Goal: Navigation & Orientation: Find specific page/section

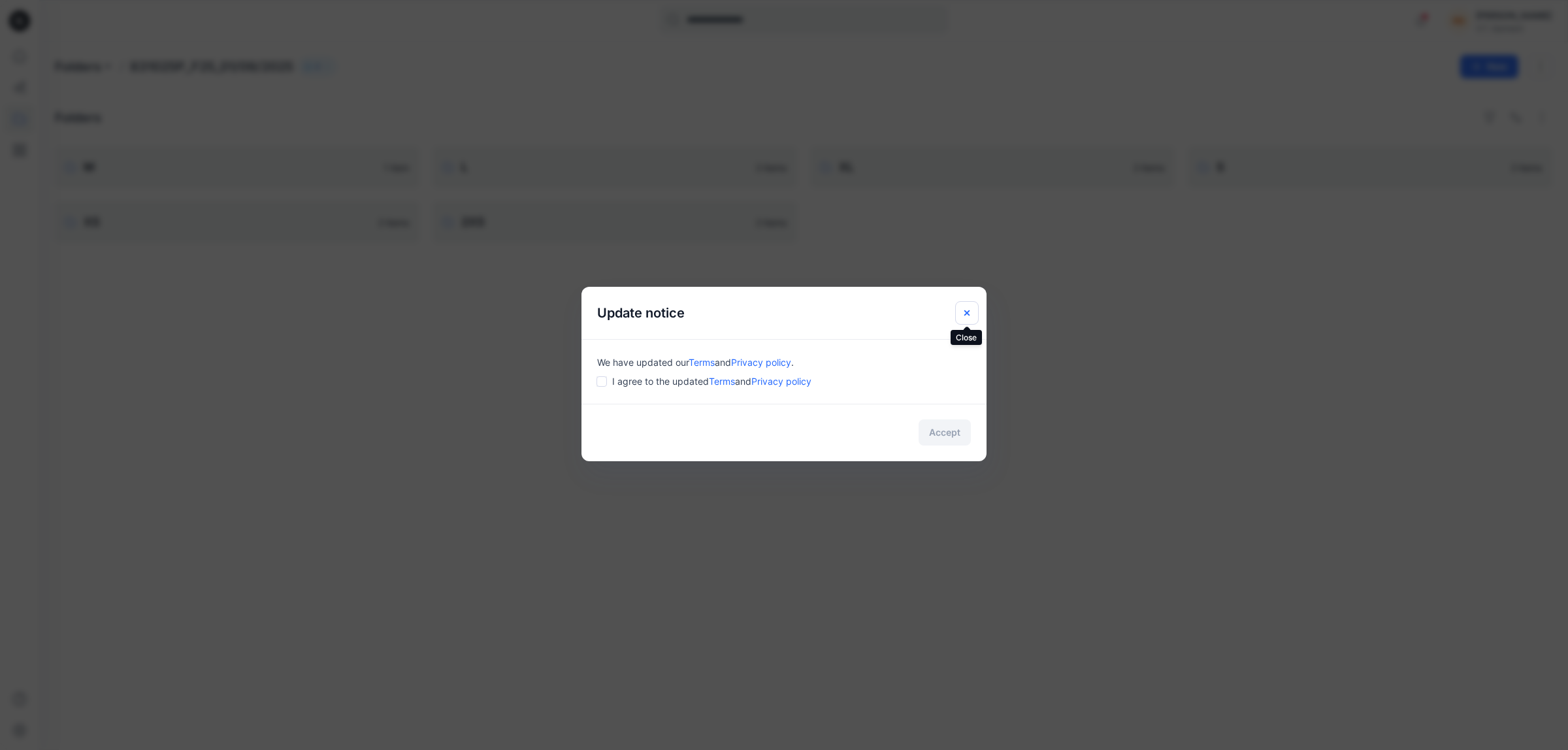
click at [968, 310] on icon "Close" at bounding box center [967, 313] width 11 height 11
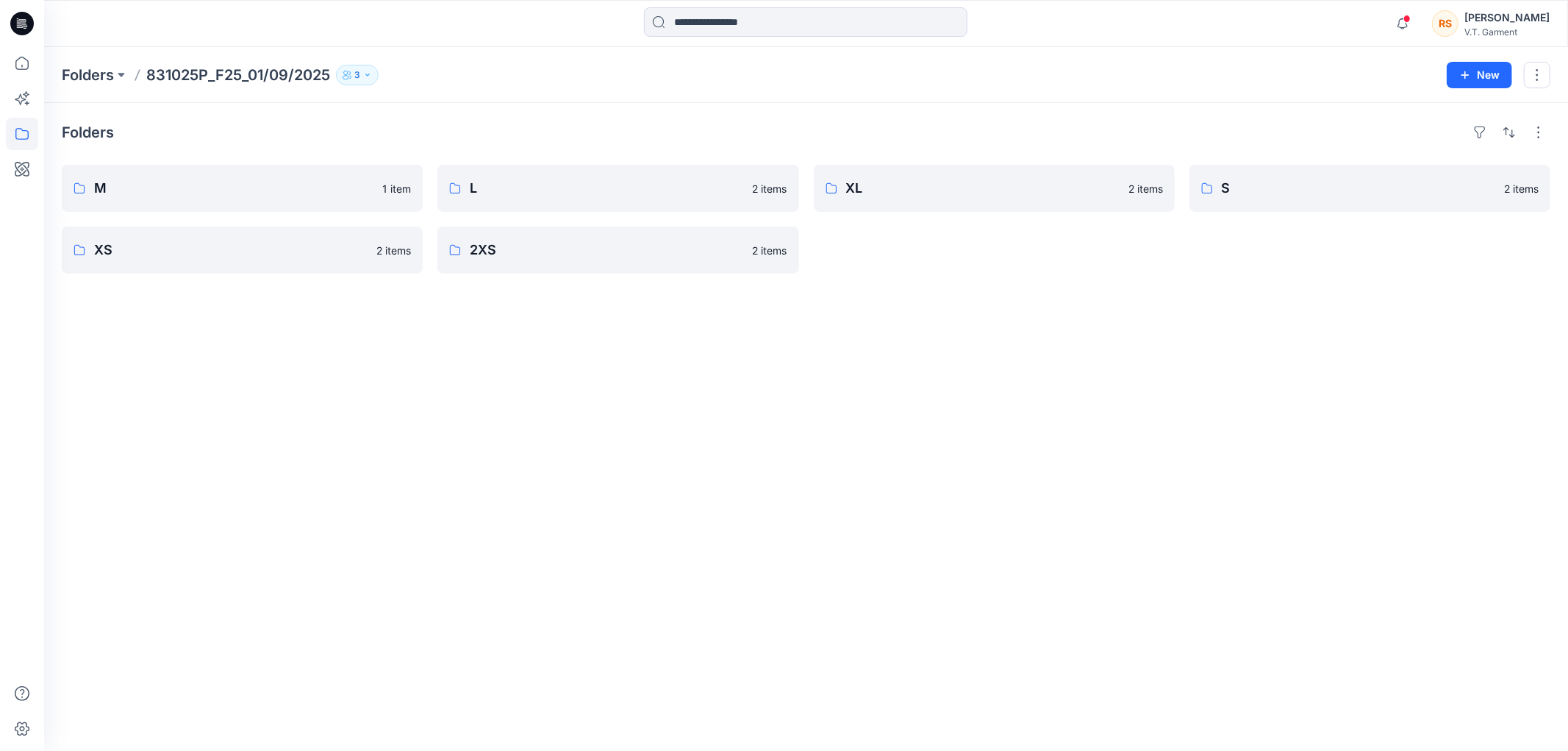
click at [819, 442] on div "Folders M 1 item XS 2 items L 2 items 2XS 2 items XL 2 items S 2 items" at bounding box center [806, 427] width 1524 height 648
click at [125, 185] on p "M" at bounding box center [240, 189] width 293 height 21
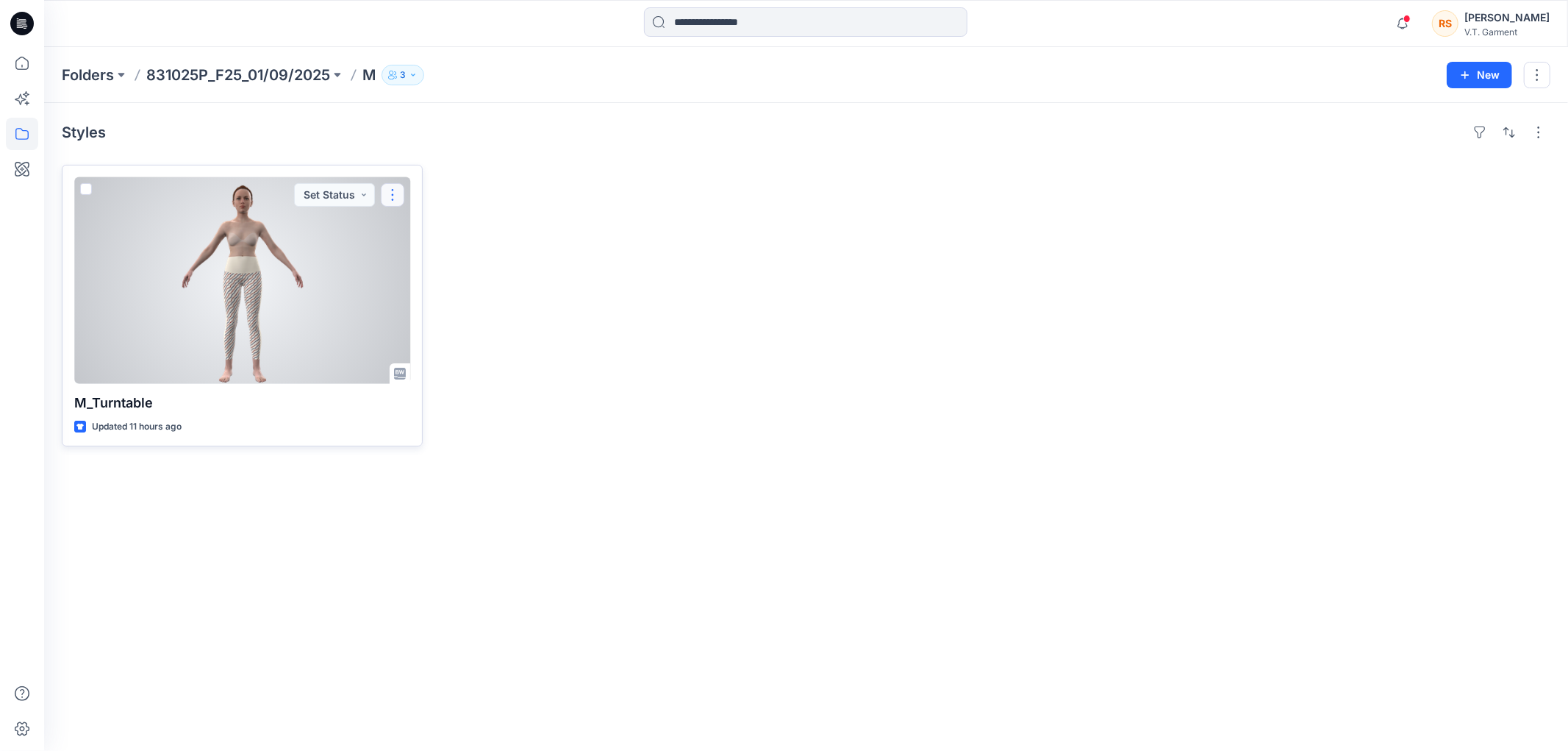
click at [394, 194] on button "button" at bounding box center [392, 195] width 23 height 23
click at [317, 412] on p "M_Turntable" at bounding box center [242, 403] width 336 height 21
click at [261, 298] on div at bounding box center [242, 280] width 336 height 207
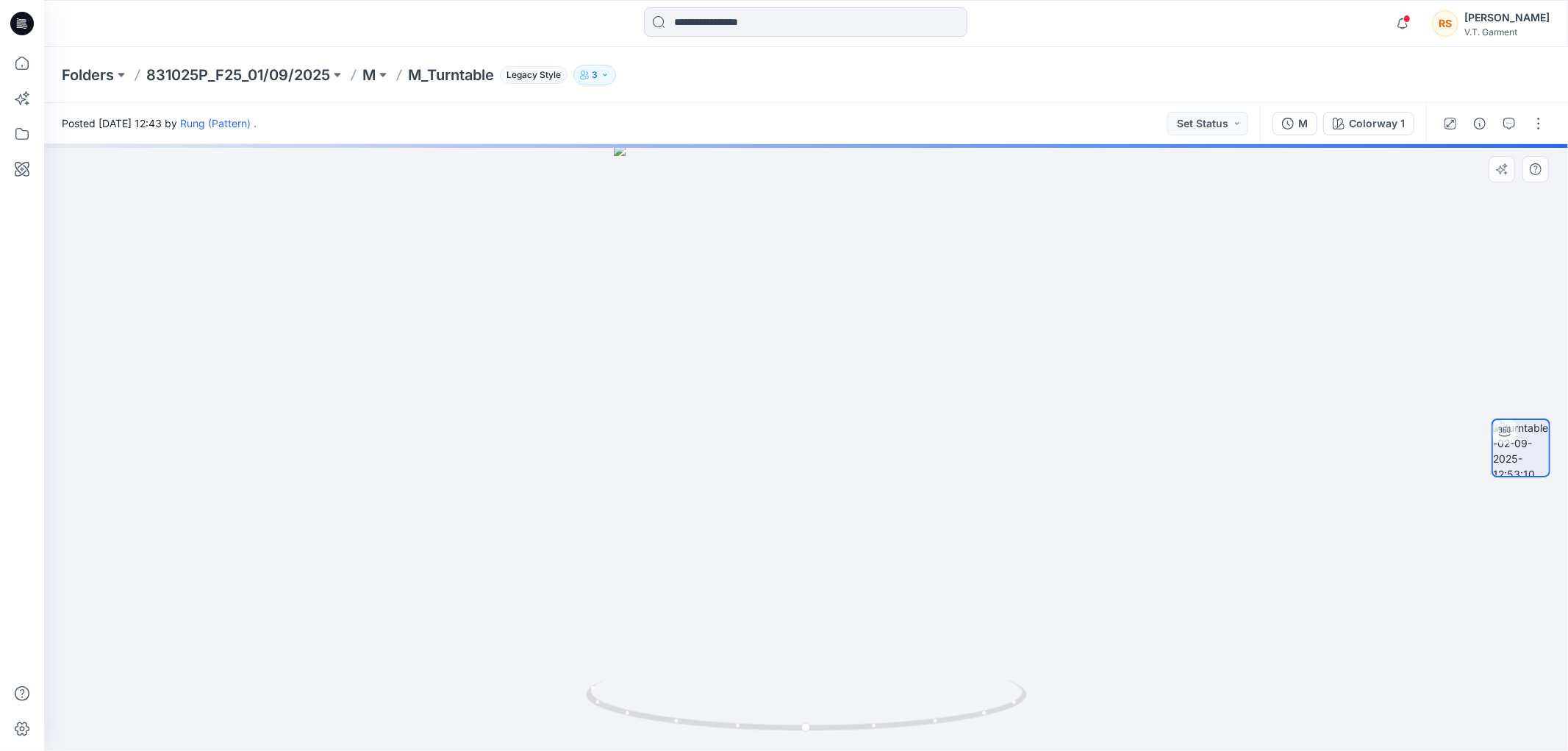
click at [826, 510] on div at bounding box center [806, 447] width 1524 height 607
drag, startPoint x: 825, startPoint y: 738, endPoint x: 678, endPoint y: 710, distance: 149.6
click at [678, 710] on div at bounding box center [806, 447] width 1524 height 607
click at [1510, 120] on icon "button" at bounding box center [1509, 124] width 12 height 12
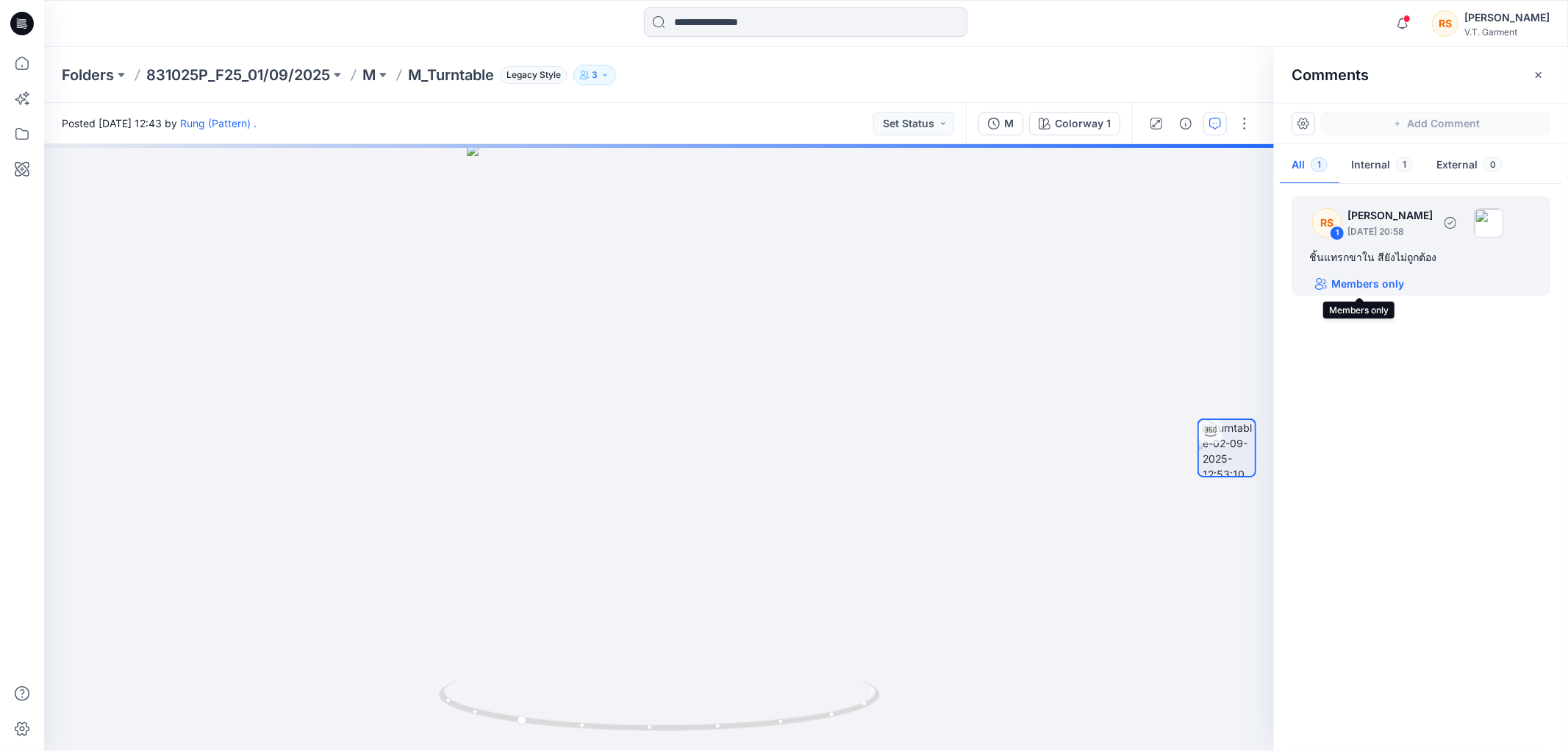
click at [1360, 283] on p "Members only" at bounding box center [1367, 284] width 73 height 17
click at [1444, 452] on div "RS 1 [PERSON_NAME] [DATE] 20:58 ชิ้นแทรกขาใน สียังไม่ถูกต้อง All users" at bounding box center [1421, 464] width 294 height 552
click at [1415, 568] on div "RS 1 [PERSON_NAME] [DATE] 20:58 ชิ้นแทรกขาใน สียังไม่ถูกต้อง All users" at bounding box center [1421, 464] width 294 height 552
click at [1392, 590] on div "RS 1 [PERSON_NAME] [DATE] 20:58 ชิ้นแทรกขาใน สียังไม่ถูกต้อง All users" at bounding box center [1421, 464] width 294 height 552
click at [1218, 443] on img at bounding box center [1228, 447] width 52 height 56
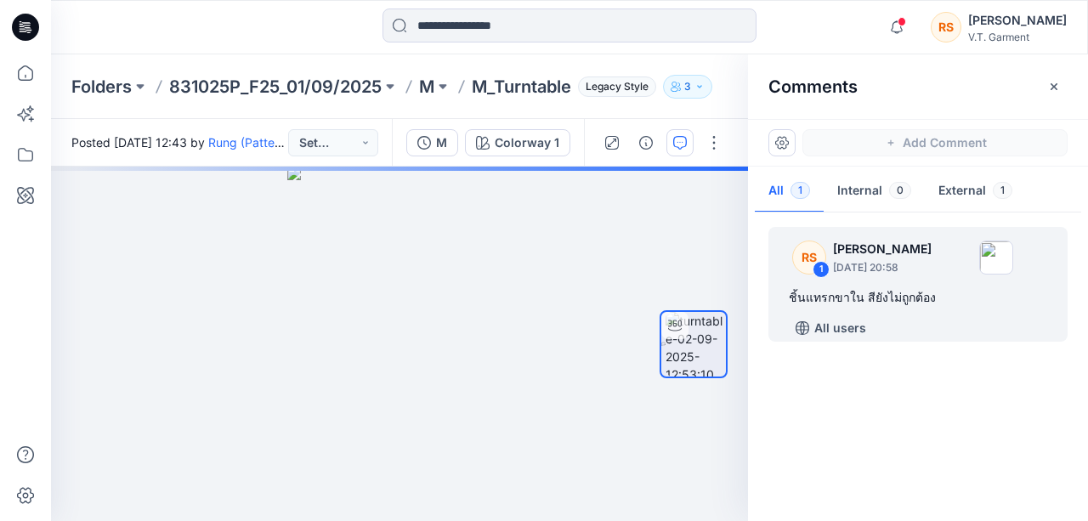
click at [914, 425] on div "RS 1 [PERSON_NAME] [DATE] 20:58 ชิ้นแทรกขาใน สียังไม่ถูกต้อง All users" at bounding box center [918, 363] width 340 height 292
click at [394, 362] on div "2" at bounding box center [399, 344] width 697 height 354
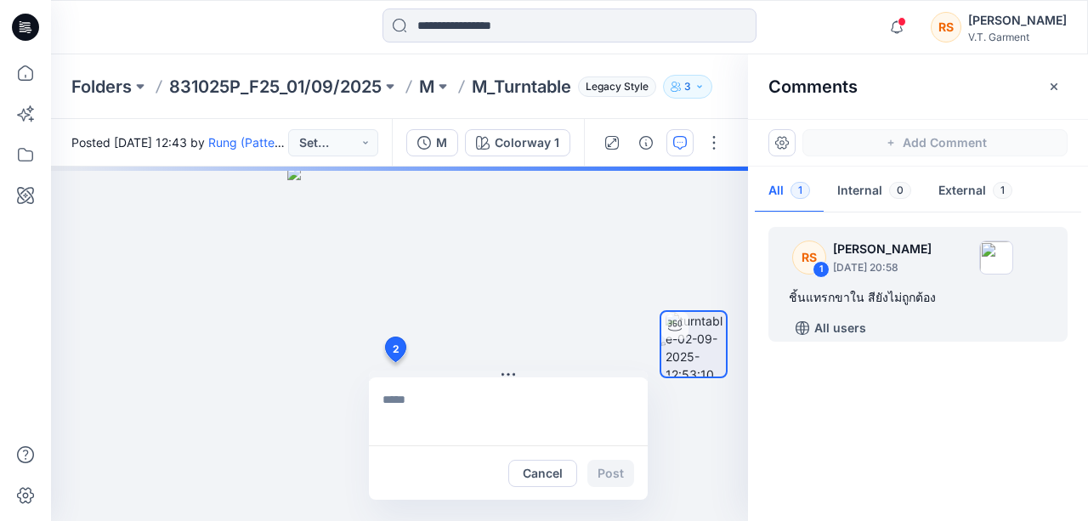
click at [811, 454] on div "RS 1 [PERSON_NAME] [DATE] 20:58 ชิ้นแทรกขาใน สียังไม่ถูกต้อง All users" at bounding box center [918, 363] width 340 height 292
click at [832, 445] on div "RS 1 [PERSON_NAME] [DATE] 20:58 ชิ้นแทรกขาใน สียังไม่ถูกต้อง All users" at bounding box center [918, 363] width 340 height 292
click at [143, 245] on div "2 Cancel Post" at bounding box center [399, 344] width 697 height 354
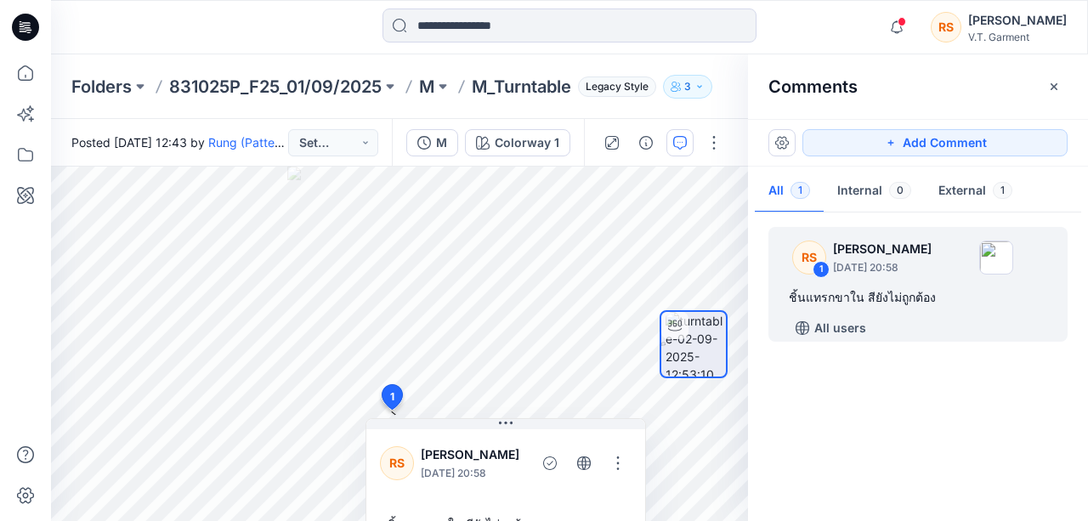
click at [704, 88] on icon "button" at bounding box center [699, 87] width 10 height 10
click at [932, 410] on div "RS 1 [PERSON_NAME] [DATE] 20:58 ชิ้นแทรกขาใน สียังไม่ถูกต้อง All users" at bounding box center [918, 363] width 340 height 292
click at [955, 416] on div "RS 1 [PERSON_NAME] [DATE] 20:58 ชิ้นแทรกขาใน สียังไม่ถูกต้อง All users" at bounding box center [918, 363] width 340 height 292
click at [948, 427] on div "RS 1 [PERSON_NAME] [DATE] 20:58 ชิ้นแทรกขาใน สียังไม่ถูกต้อง All users" at bounding box center [918, 363] width 340 height 292
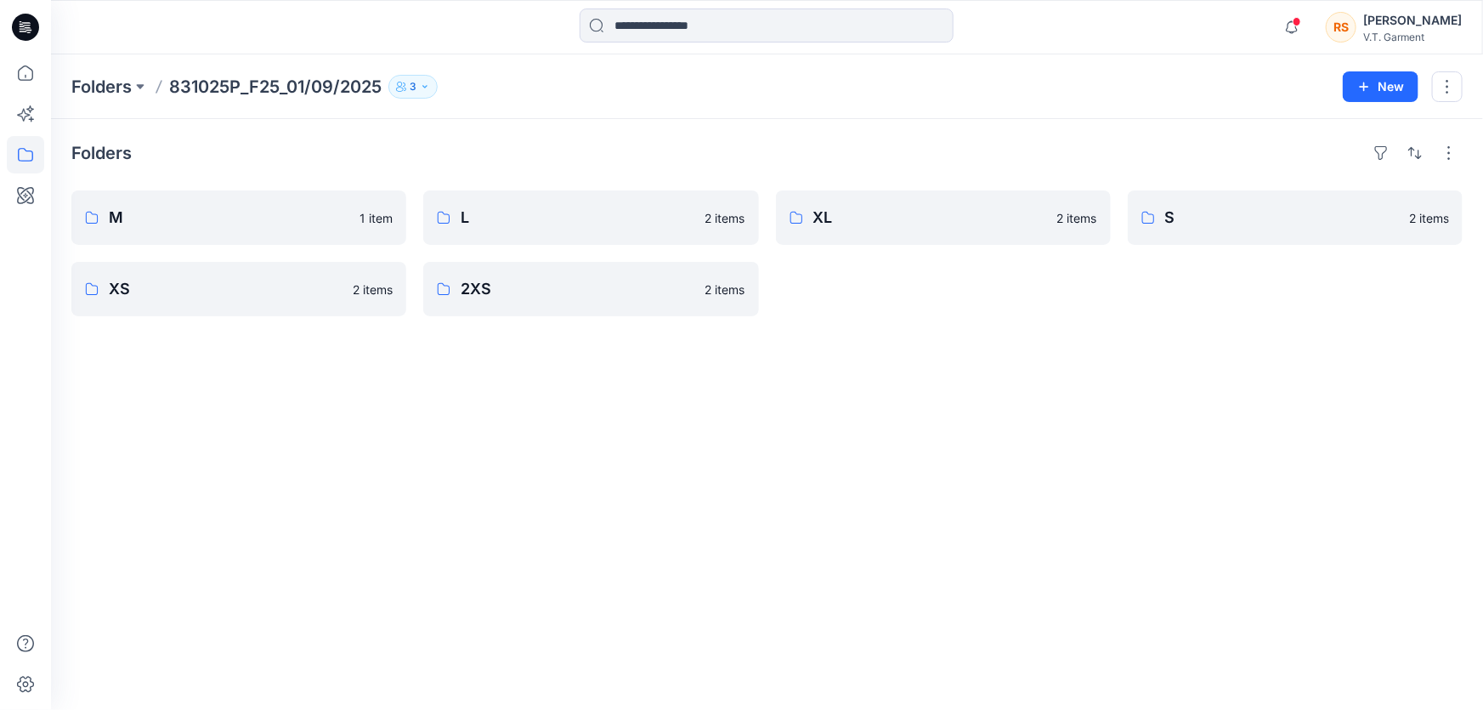
click at [825, 496] on div "Folders M 1 item XS 2 items L 2 items 2XS 2 items XL 2 items S 2 items" at bounding box center [767, 414] width 1432 height 591
click at [469, 498] on div "Folders M 1 item XS 2 items L 2 items 2XS 2 items XL 2 items S 2 items" at bounding box center [767, 414] width 1432 height 591
click at [1079, 497] on div "Folders M 1 item XS 2 items L 2 items 2XS 2 items XL 2 items S 2 items" at bounding box center [767, 414] width 1432 height 591
click at [877, 213] on p "XL" at bounding box center [941, 218] width 257 height 24
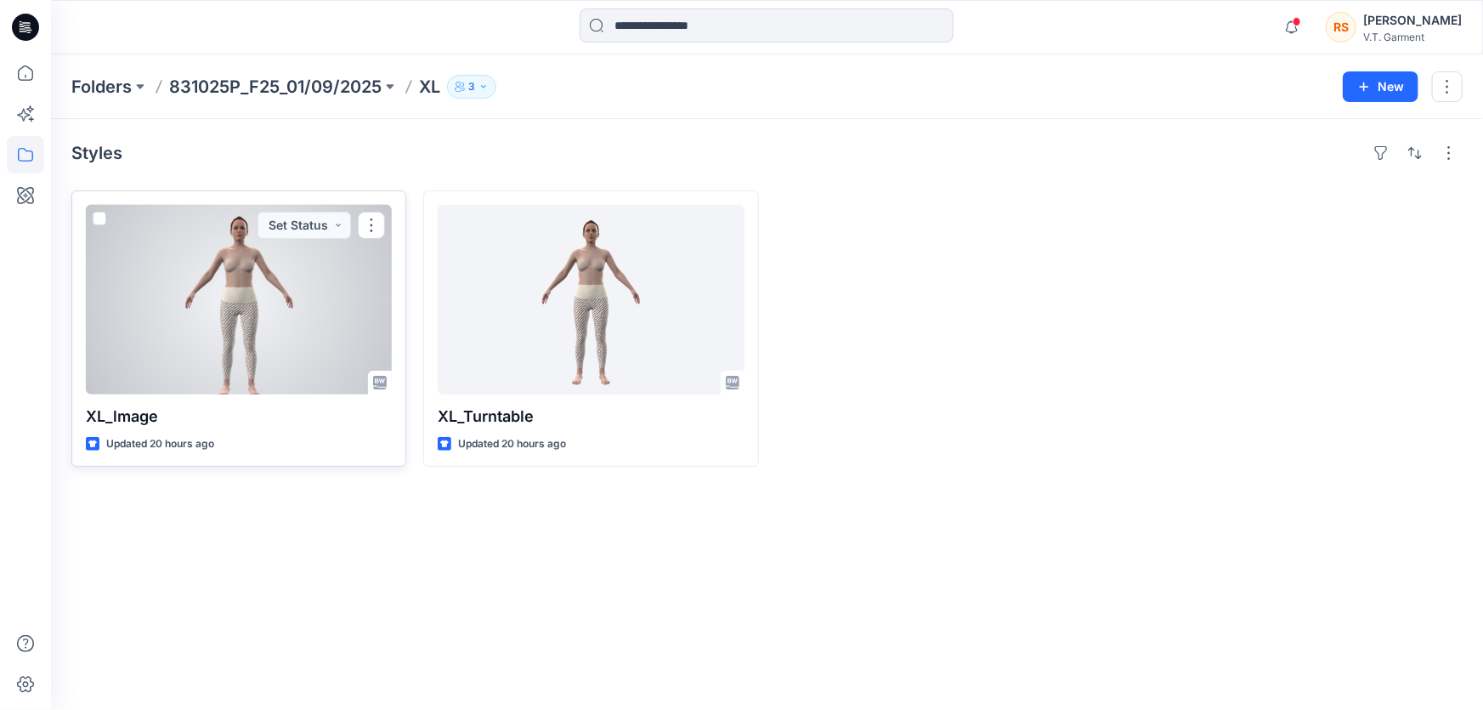
click at [292, 299] on div at bounding box center [239, 300] width 306 height 190
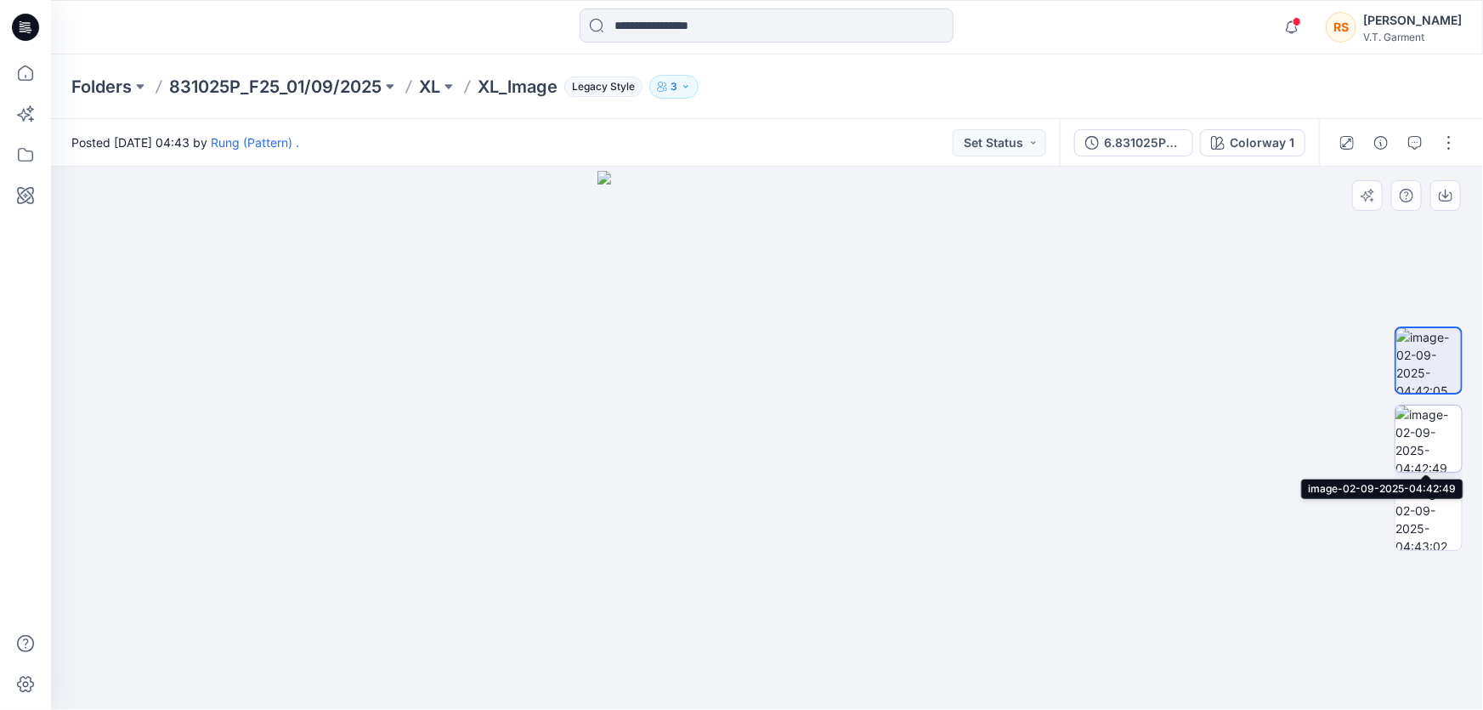
click at [1441, 442] on img at bounding box center [1428, 438] width 66 height 66
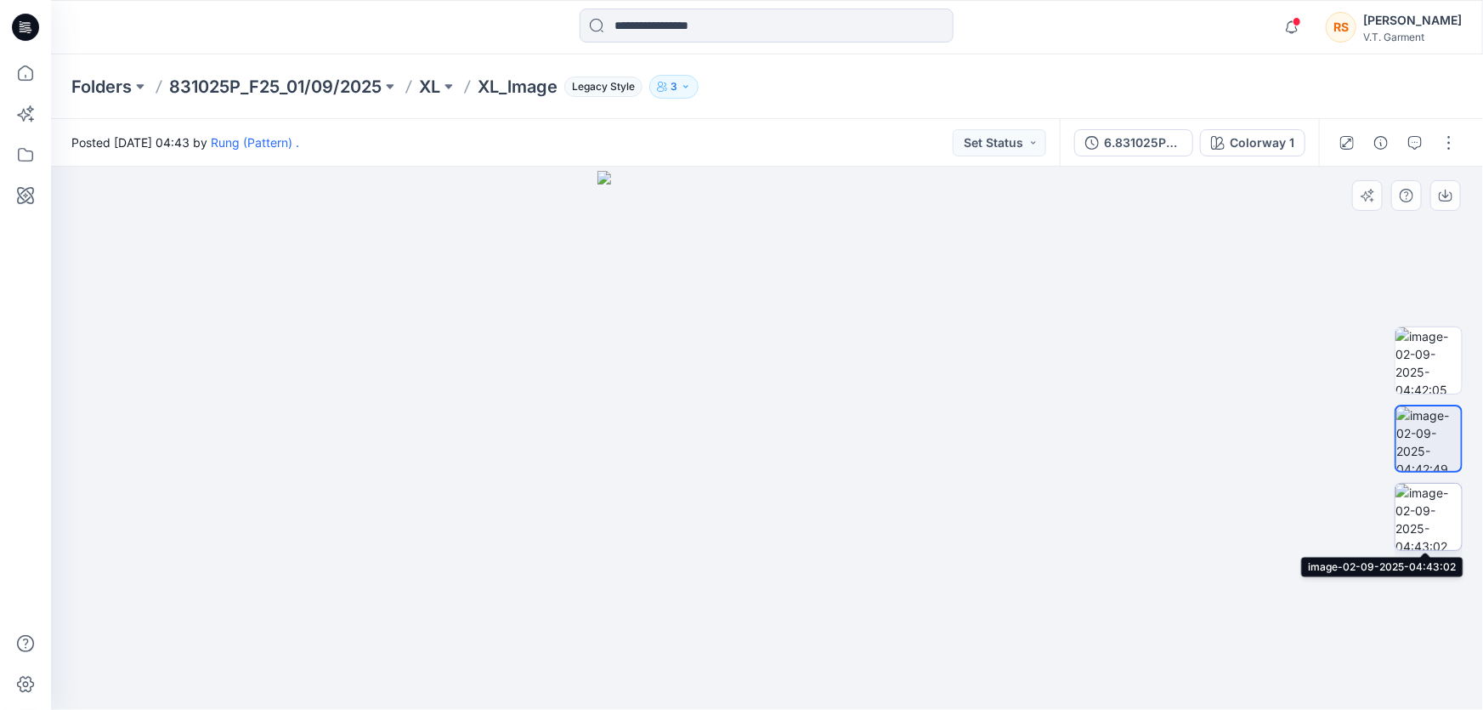
click at [1442, 518] on img at bounding box center [1428, 517] width 66 height 66
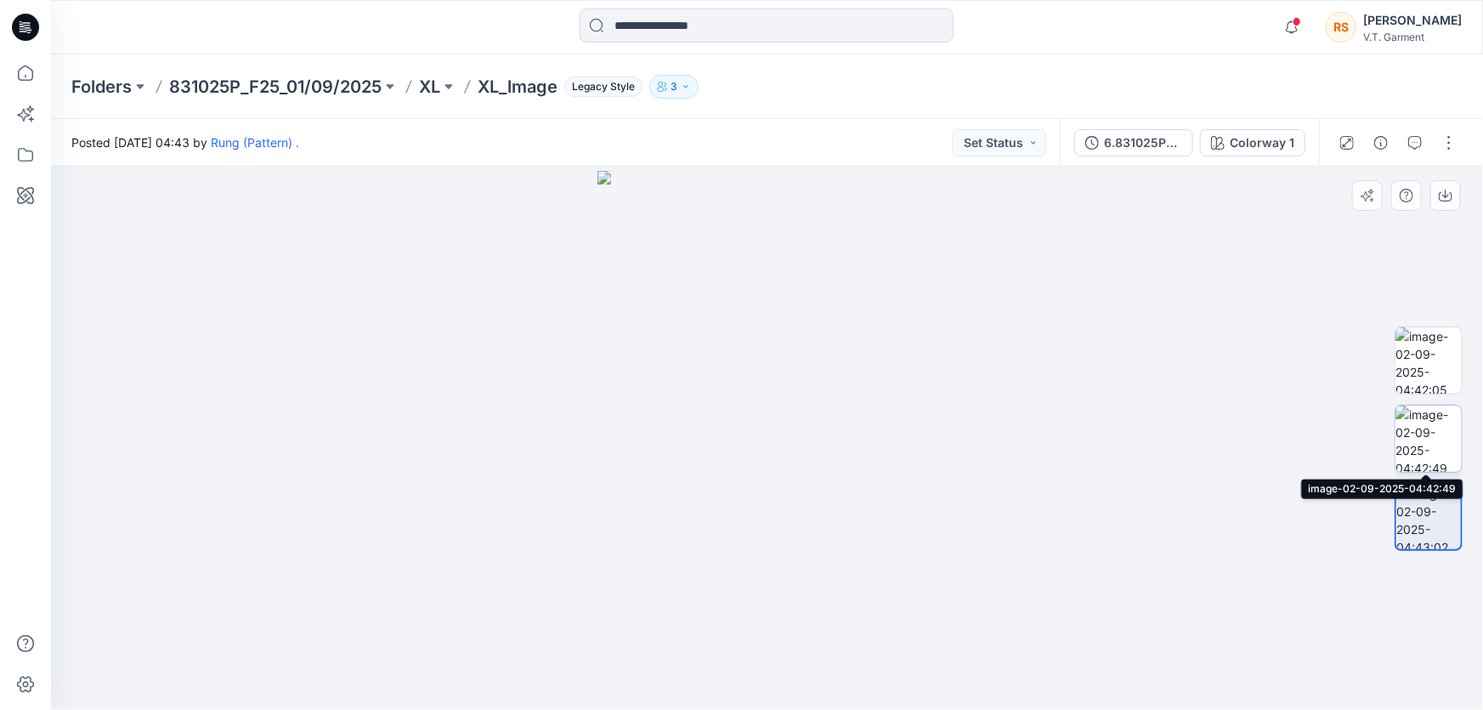
click at [1427, 437] on img at bounding box center [1428, 438] width 66 height 66
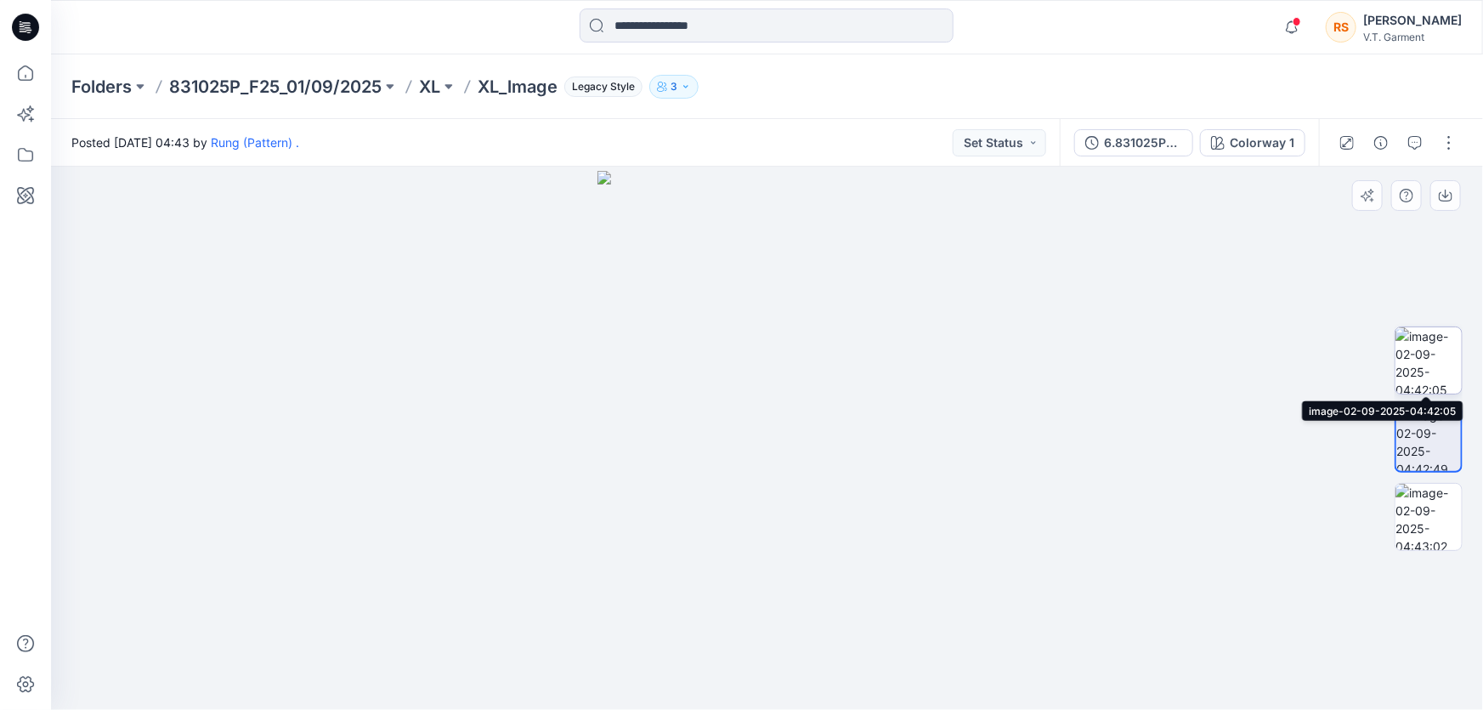
click at [1438, 362] on img at bounding box center [1428, 360] width 66 height 66
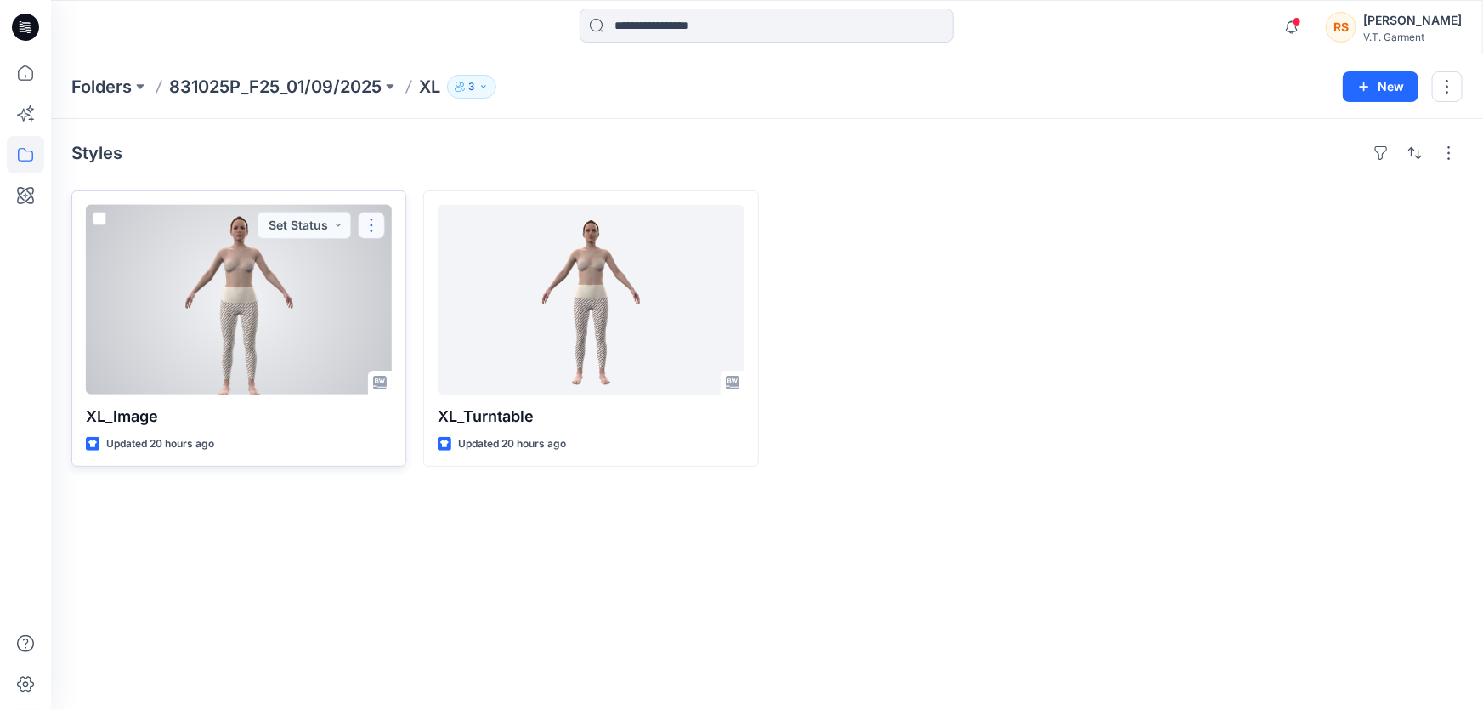
click at [374, 224] on button "button" at bounding box center [371, 225] width 27 height 27
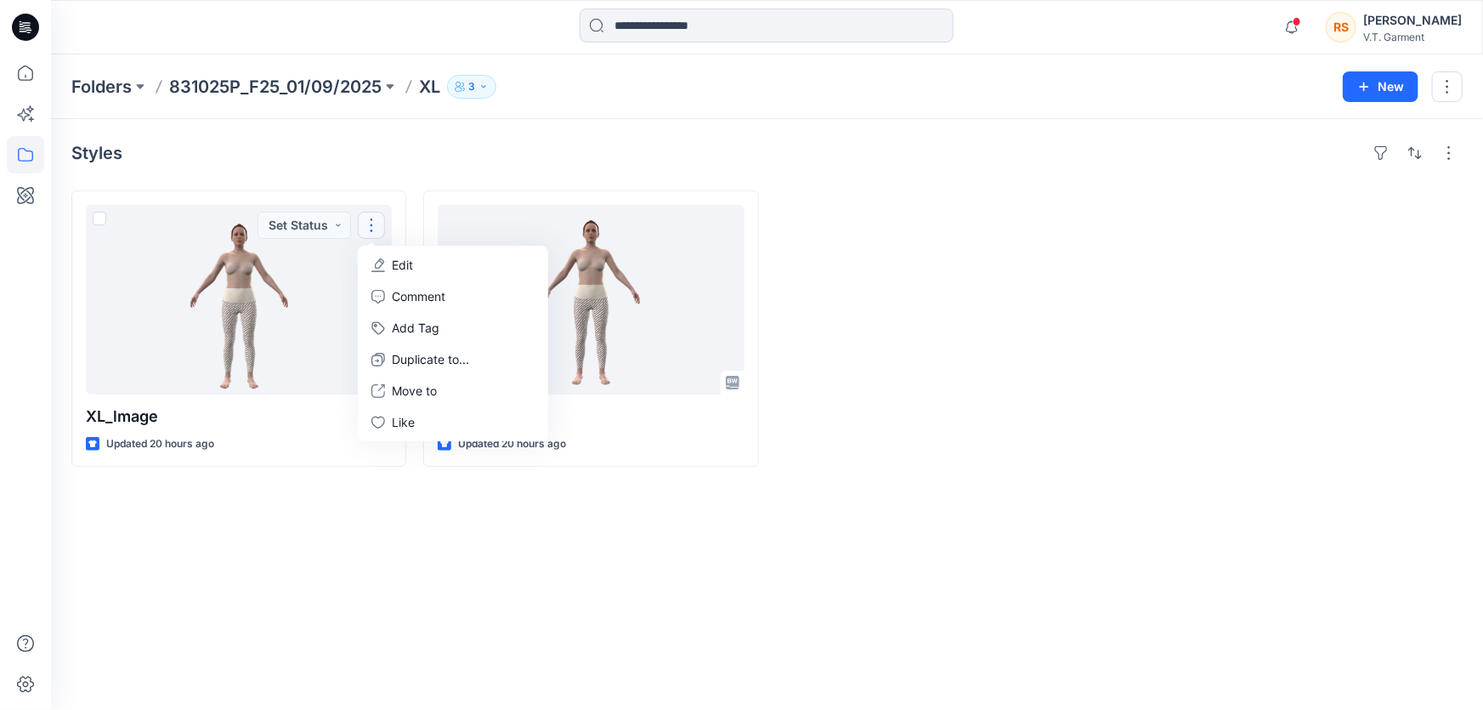
click at [544, 550] on div "Styles XL_lmage Updated 20 hours ago Set Status Edit Comment Add Tag Duplicate …" at bounding box center [767, 414] width 1432 height 591
